Goal: Task Accomplishment & Management: Manage account settings

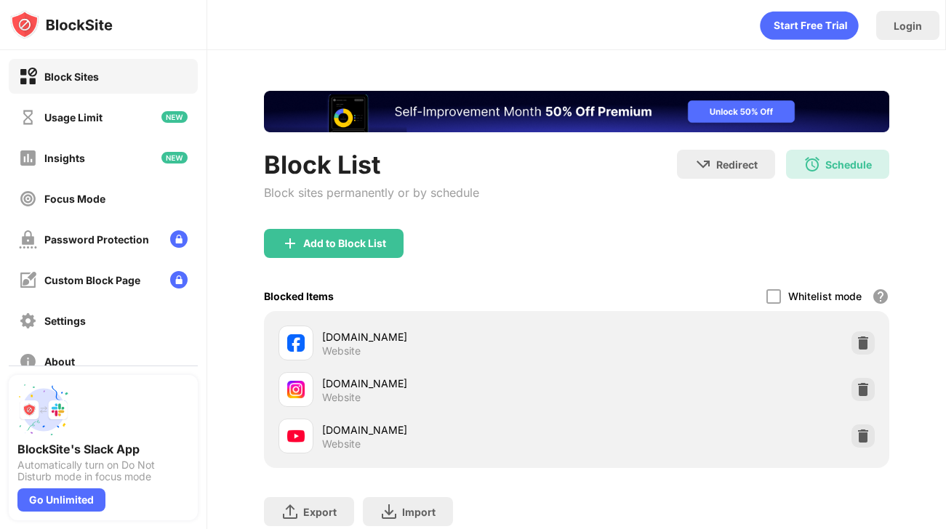
scroll to position [92, 0]
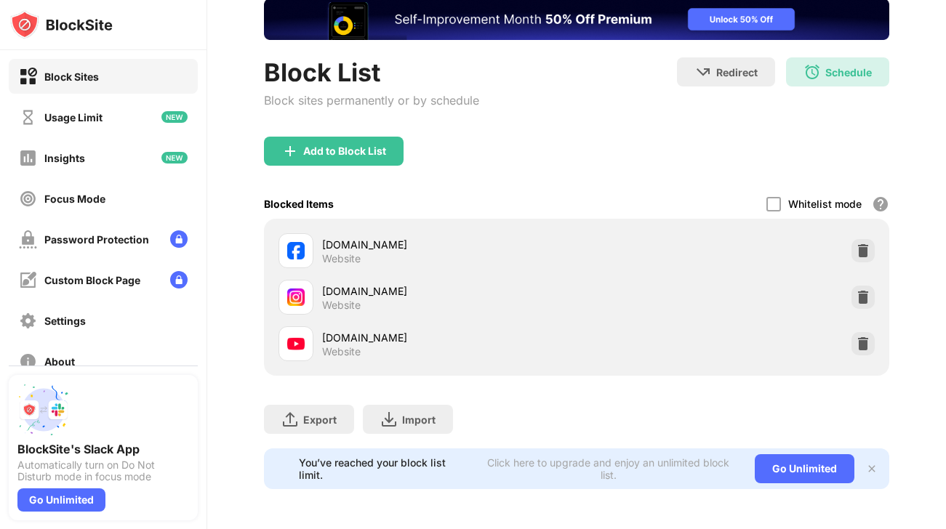
click at [339, 347] on div "Website" at bounding box center [341, 351] width 39 height 13
click at [341, 337] on div "[DOMAIN_NAME]" at bounding box center [449, 337] width 254 height 15
click at [108, 188] on div "Focus Mode" at bounding box center [103, 198] width 189 height 35
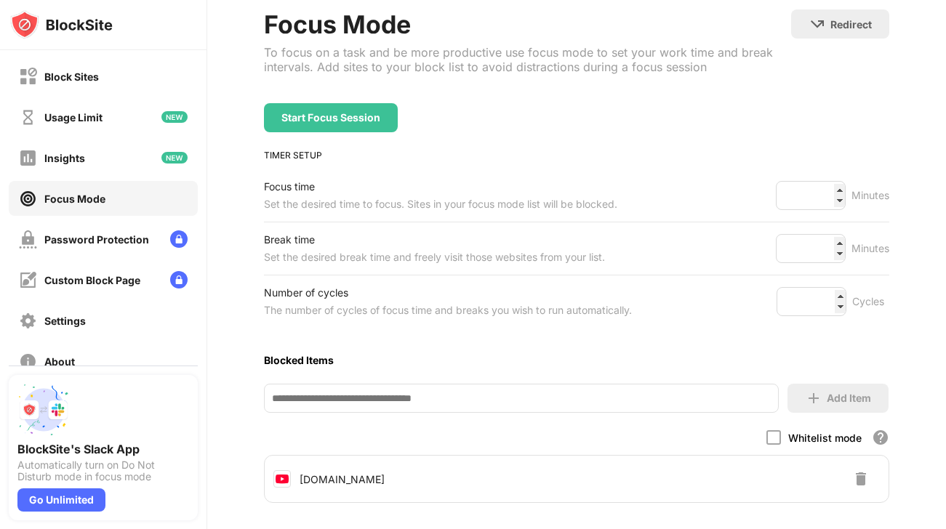
scroll to position [81, 0]
click at [130, 121] on div "Usage Limit" at bounding box center [103, 117] width 189 height 35
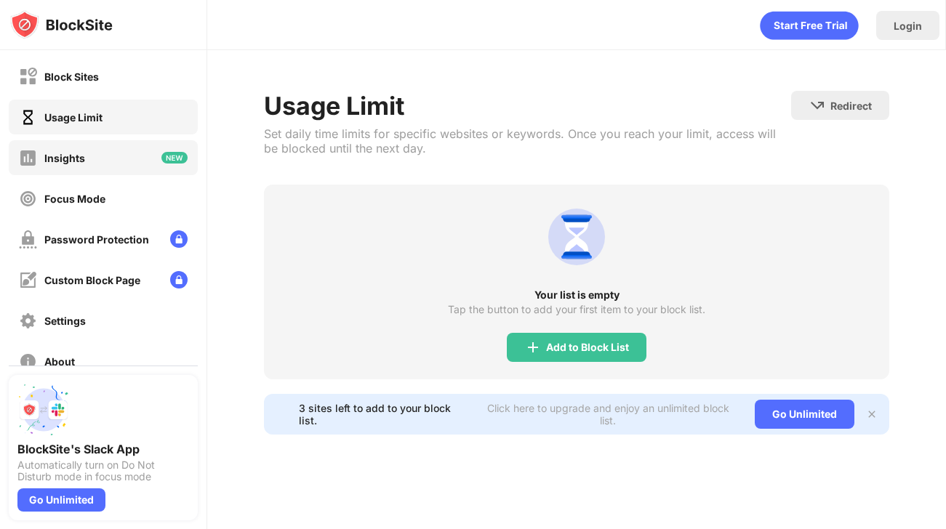
click at [106, 148] on div "Insights" at bounding box center [103, 157] width 189 height 35
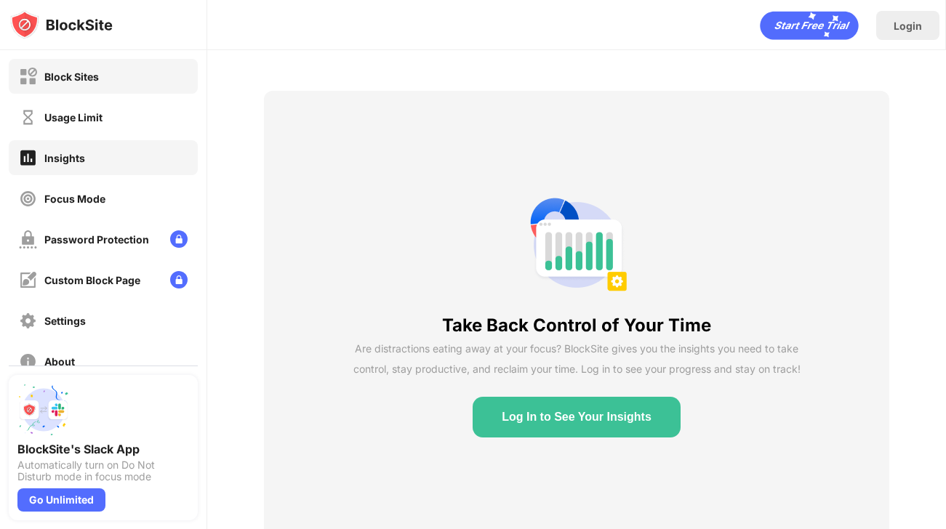
click at [102, 81] on div "Block Sites" at bounding box center [103, 76] width 189 height 35
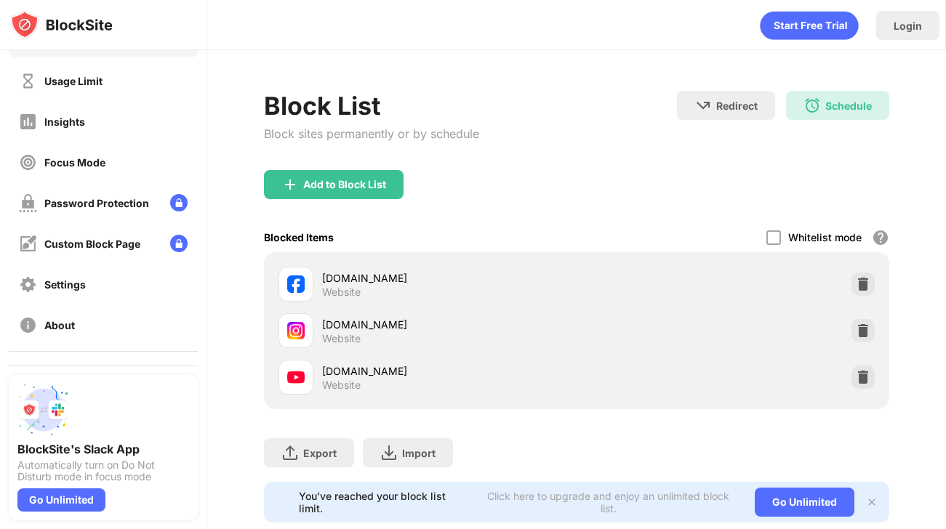
scroll to position [33, 0]
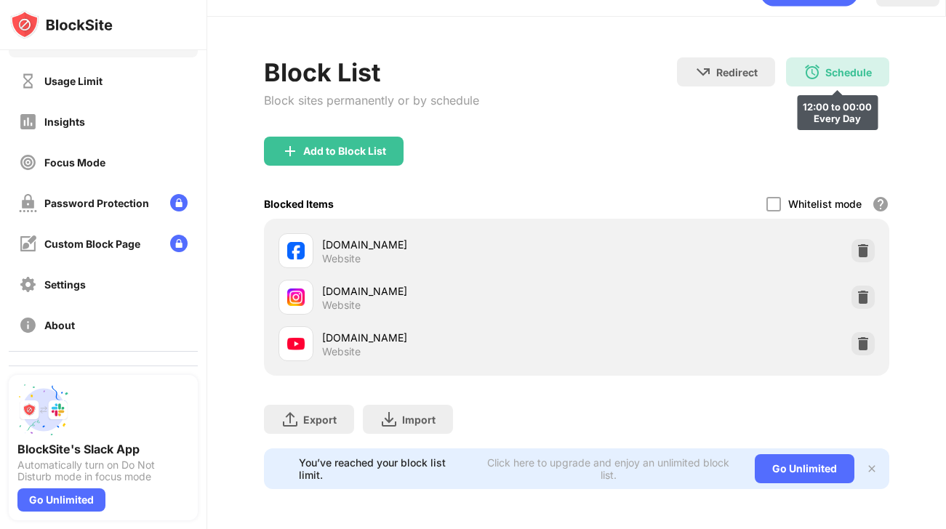
click at [831, 79] on div "Schedule 12:00 to 00:00 Every Day" at bounding box center [837, 71] width 103 height 29
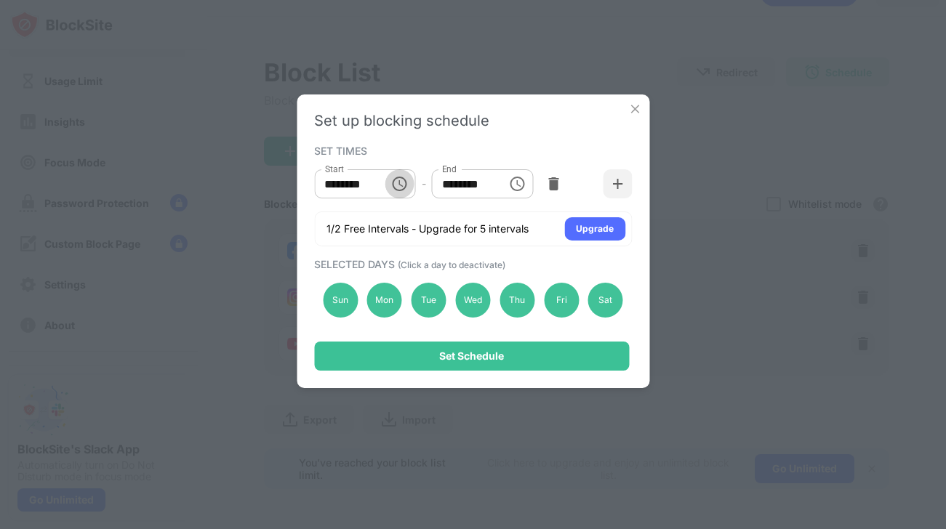
click at [392, 193] on icon "Choose time, selected time is 12:00 PM" at bounding box center [399, 183] width 17 height 17
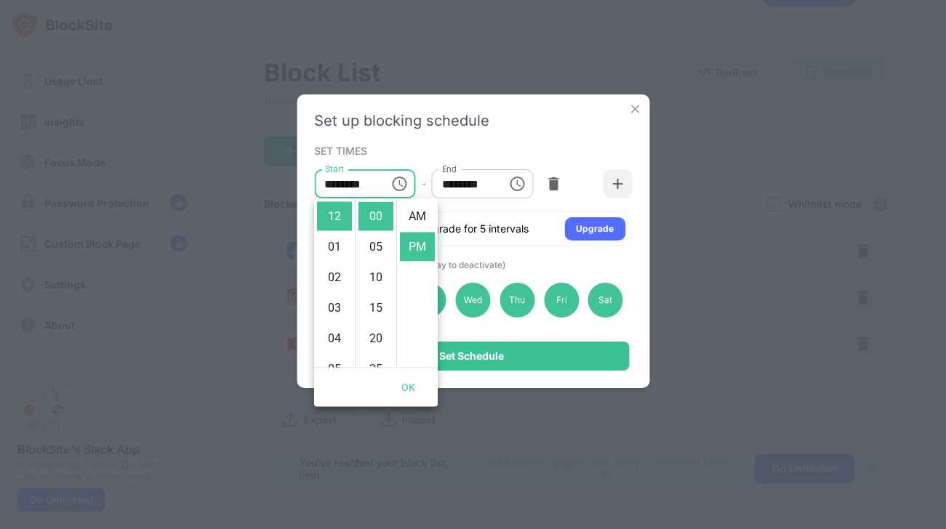
scroll to position [31, 0]
click at [564, 132] on div "Set up blocking schedule SET TIMES Start ******** Start - End ******** End 1/2 …" at bounding box center [473, 241] width 352 height 294
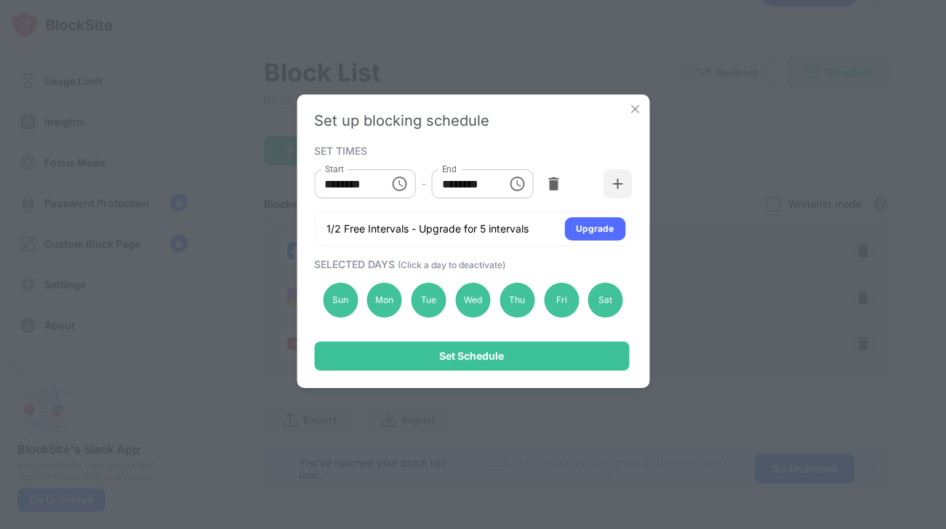
click at [628, 110] on img at bounding box center [634, 109] width 15 height 15
